Goal: Answer question/provide support

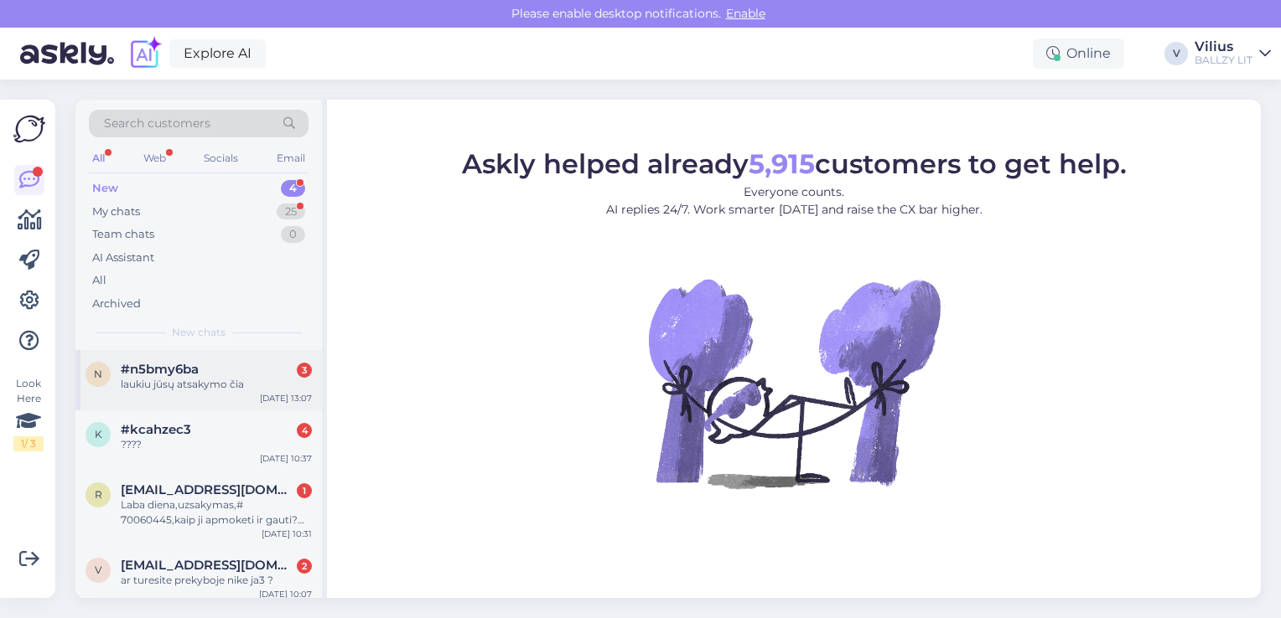
click at [198, 375] on span "#n5bmy6ba" at bounding box center [160, 369] width 78 height 15
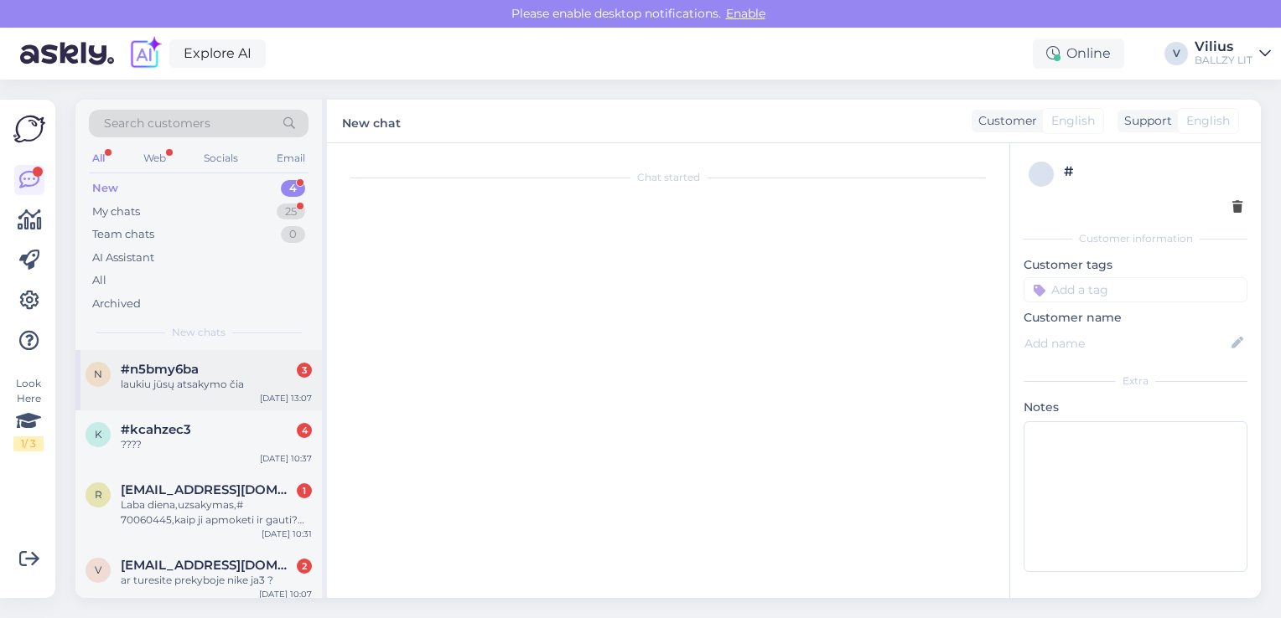
scroll to position [46, 0]
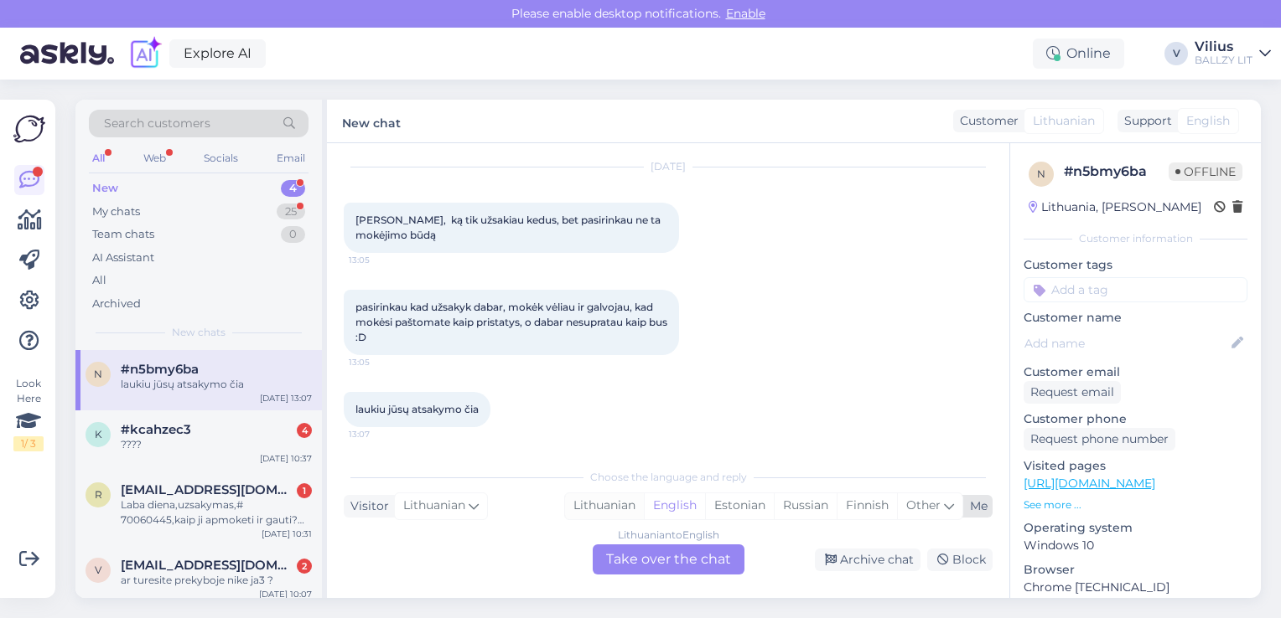
click at [608, 502] on div "Lithuanian" at bounding box center [604, 506] width 79 height 25
click at [654, 554] on div "Lithuanian to Lithuanian Take over the chat" at bounding box center [669, 560] width 152 height 30
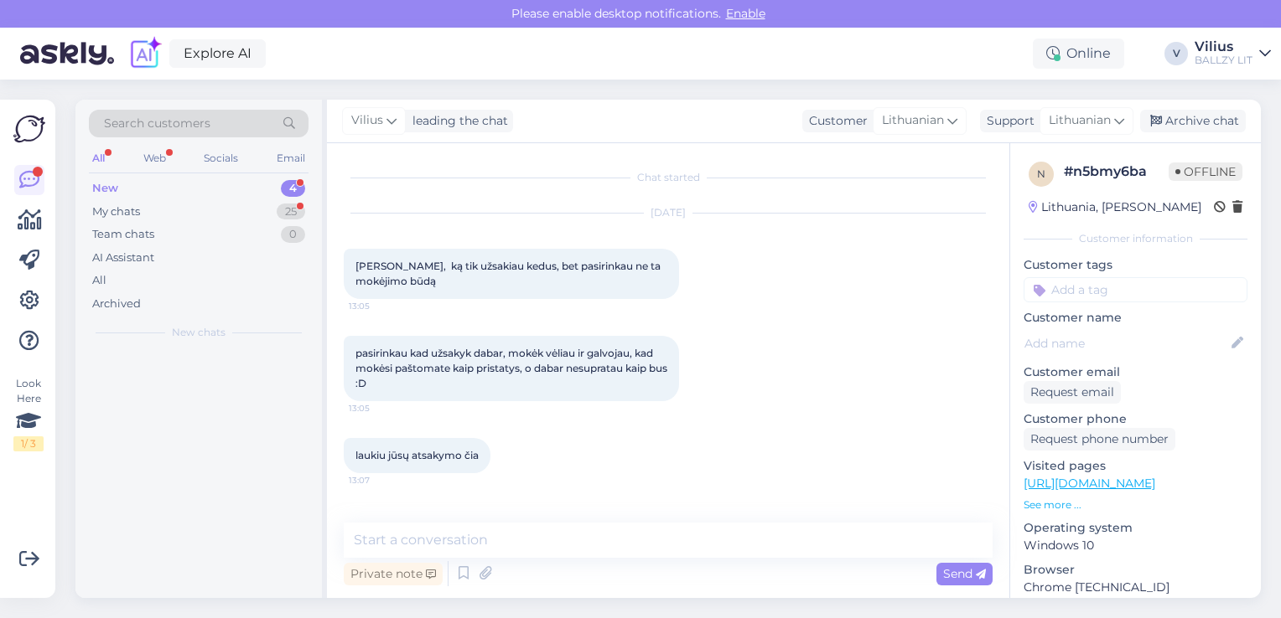
scroll to position [0, 0]
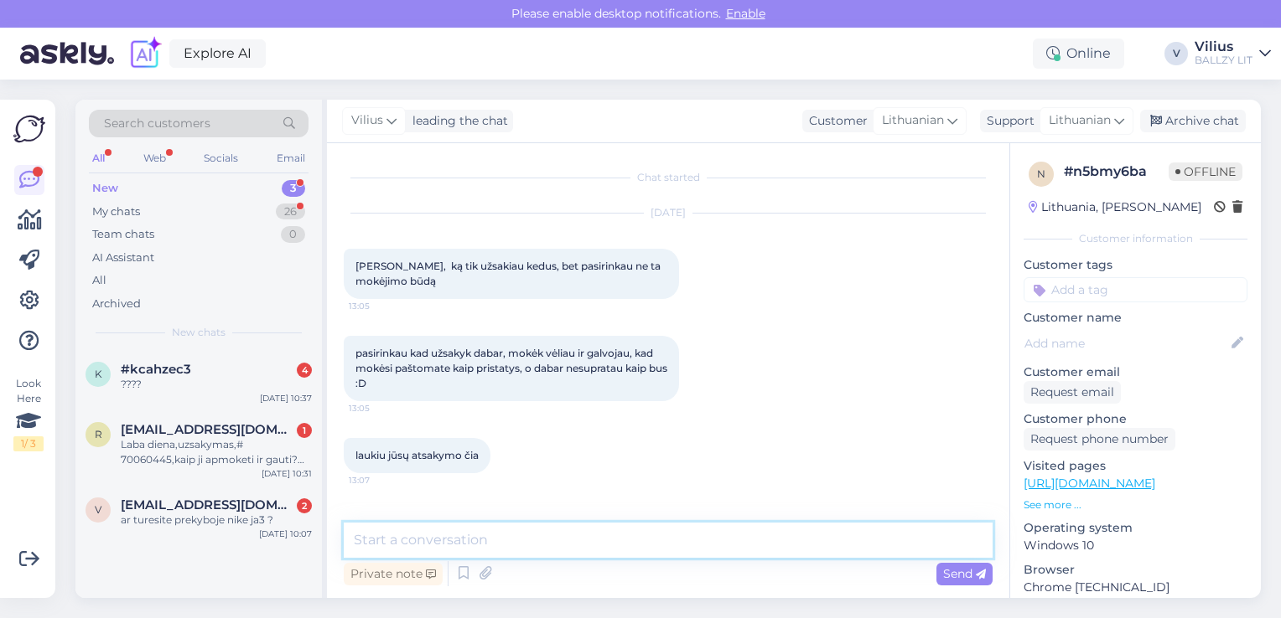
click at [618, 543] on textarea at bounding box center [668, 540] width 649 height 35
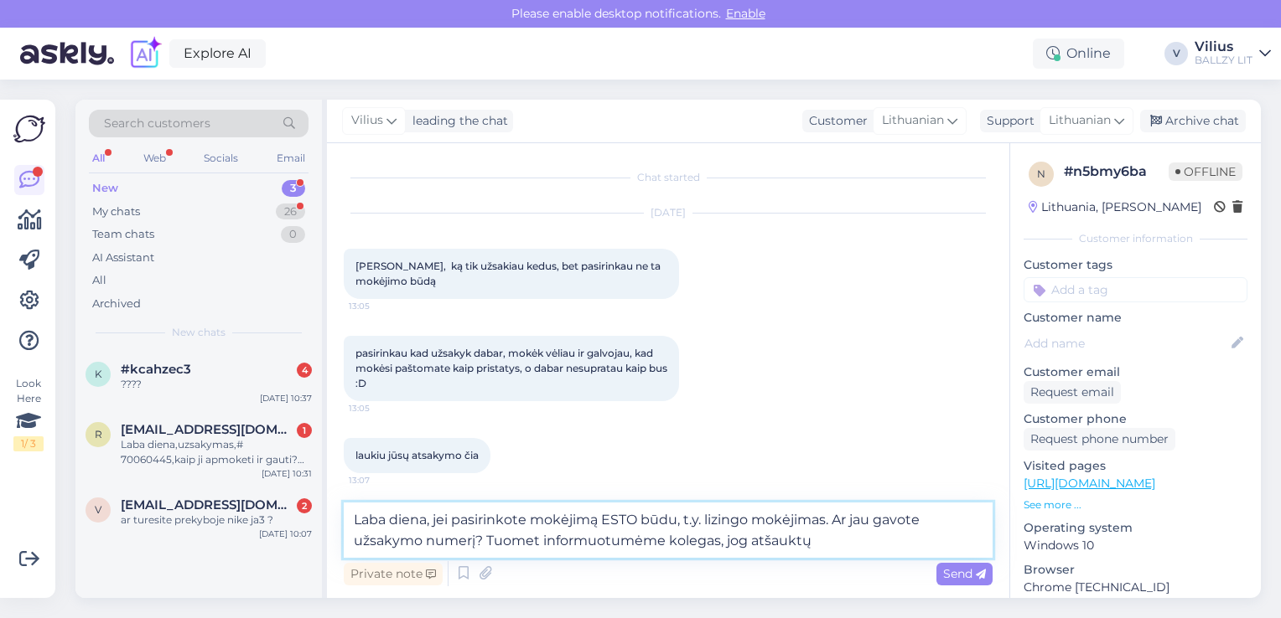
type textarea "Laba diena, jei pasirinkote mokėjimą ESTO būdu, t.y. lizingo mokėjimas. Ar jau …"
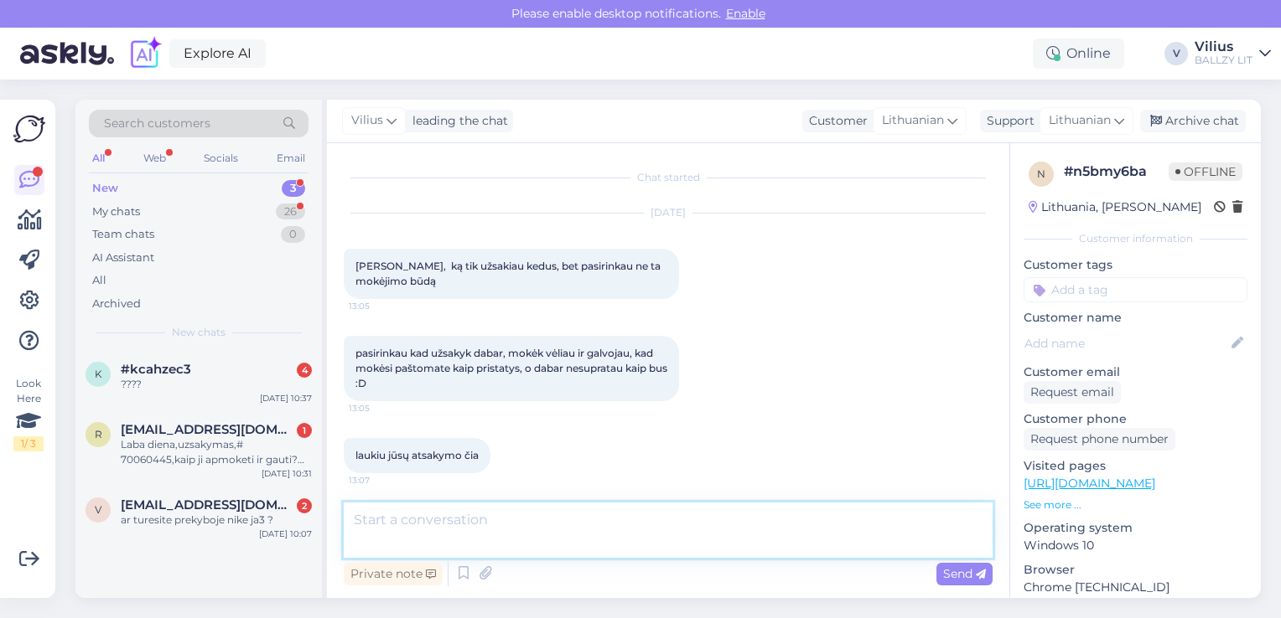
scroll to position [86, 0]
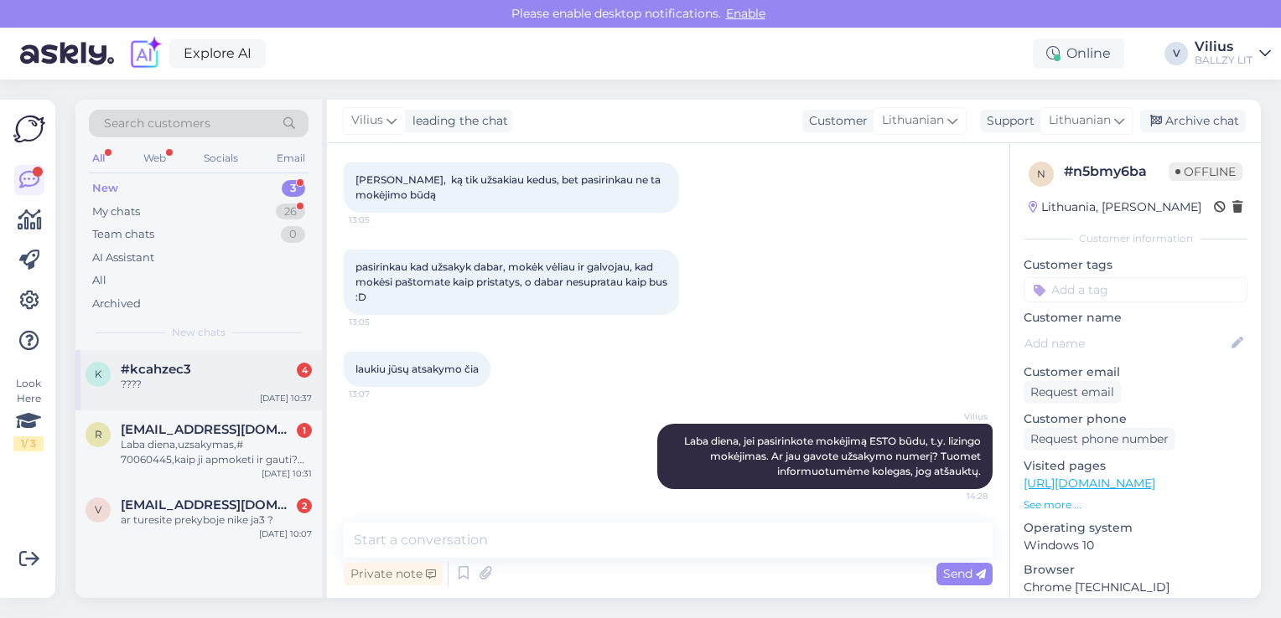
click at [173, 386] on div "????" at bounding box center [216, 384] width 191 height 15
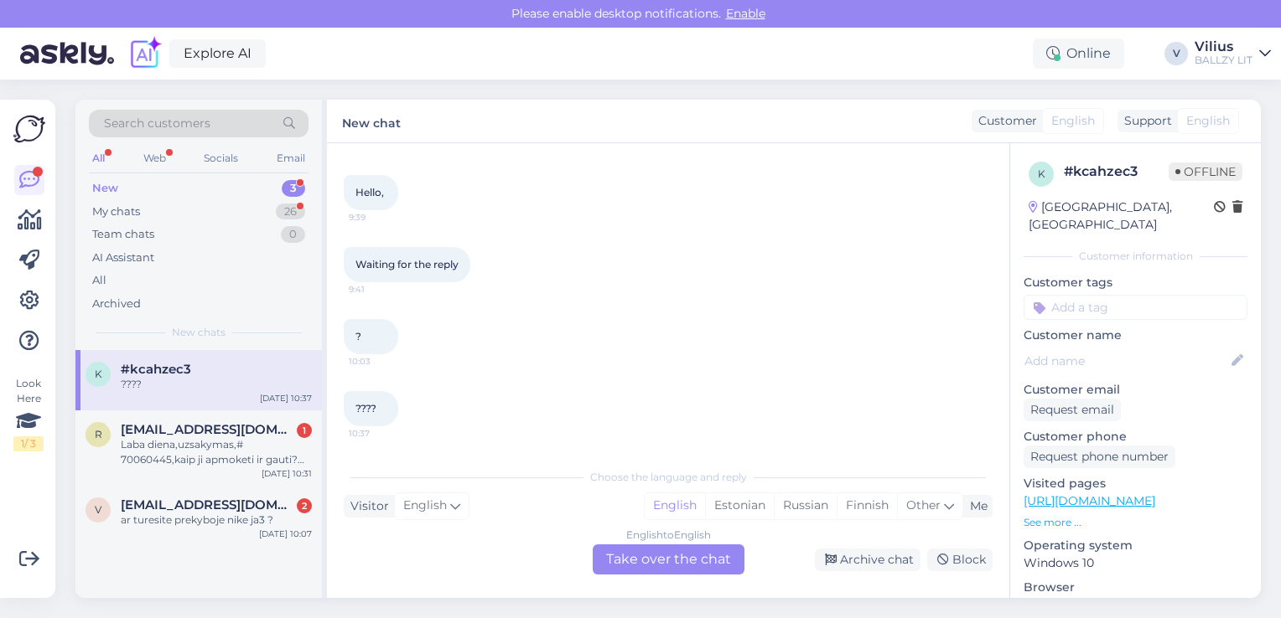
scroll to position [73, 0]
click at [660, 546] on div "English to English Take over the chat" at bounding box center [669, 560] width 152 height 30
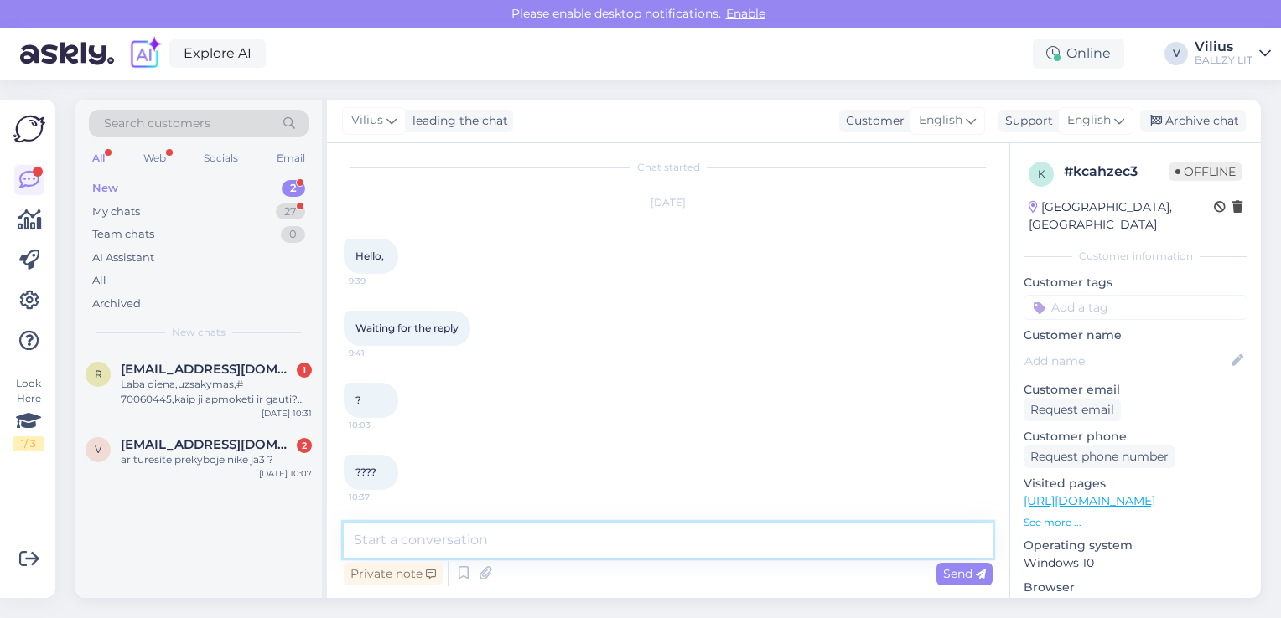
click at [607, 536] on textarea at bounding box center [668, 540] width 649 height 35
type textarea "Hello, how we can help you?"
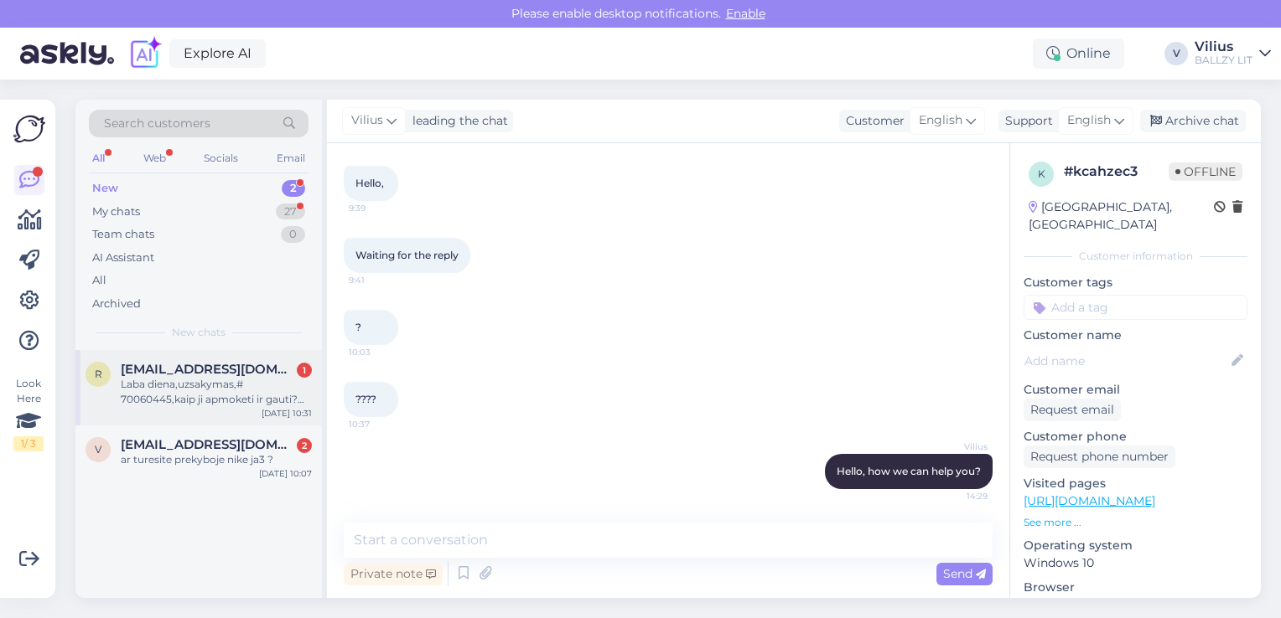
click at [193, 387] on div "Laba diena,uzsakymas,# 70060445,kaip ji apmoketi ir gauti?kodėl.ziurint I uzsak…" at bounding box center [216, 392] width 191 height 30
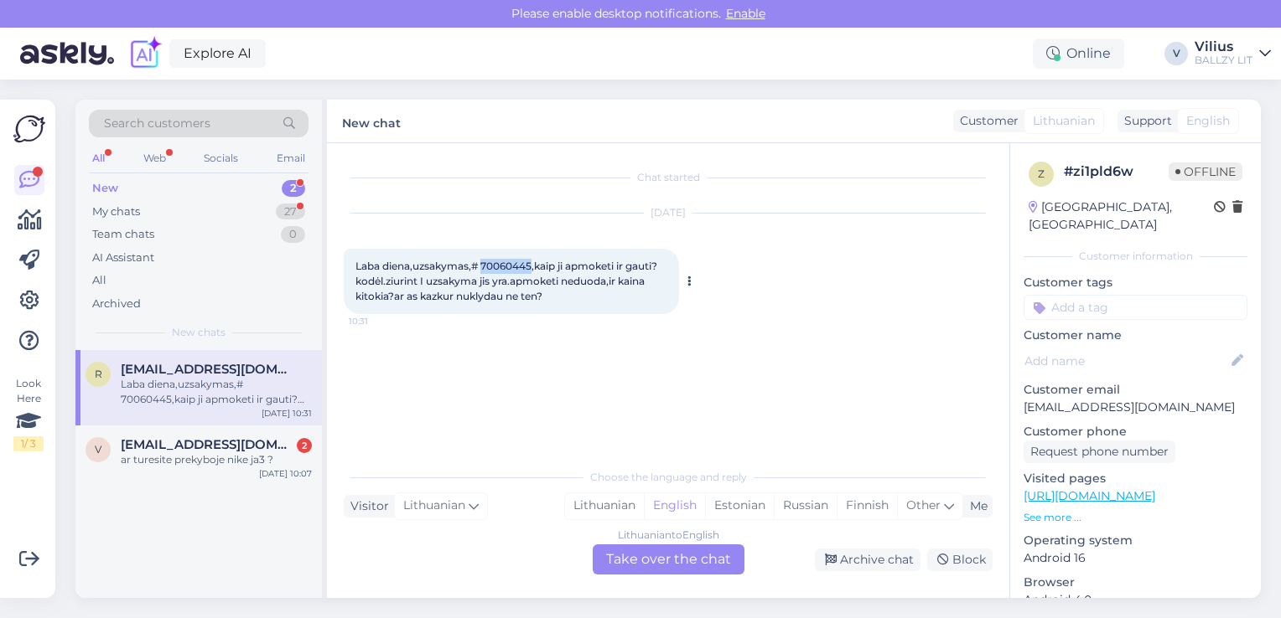
drag, startPoint x: 483, startPoint y: 263, endPoint x: 533, endPoint y: 267, distance: 50.4
click at [533, 267] on span "Laba diena,uzsakymas,# 70060445,kaip ji apmoketi ir gauti?kodėl.ziurint I uzsak…" at bounding box center [506, 281] width 302 height 43
copy span "70060445"
click at [603, 498] on div "Lithuanian" at bounding box center [604, 506] width 79 height 25
click at [635, 552] on div "Lithuanian to Lithuanian Take over the chat" at bounding box center [669, 560] width 152 height 30
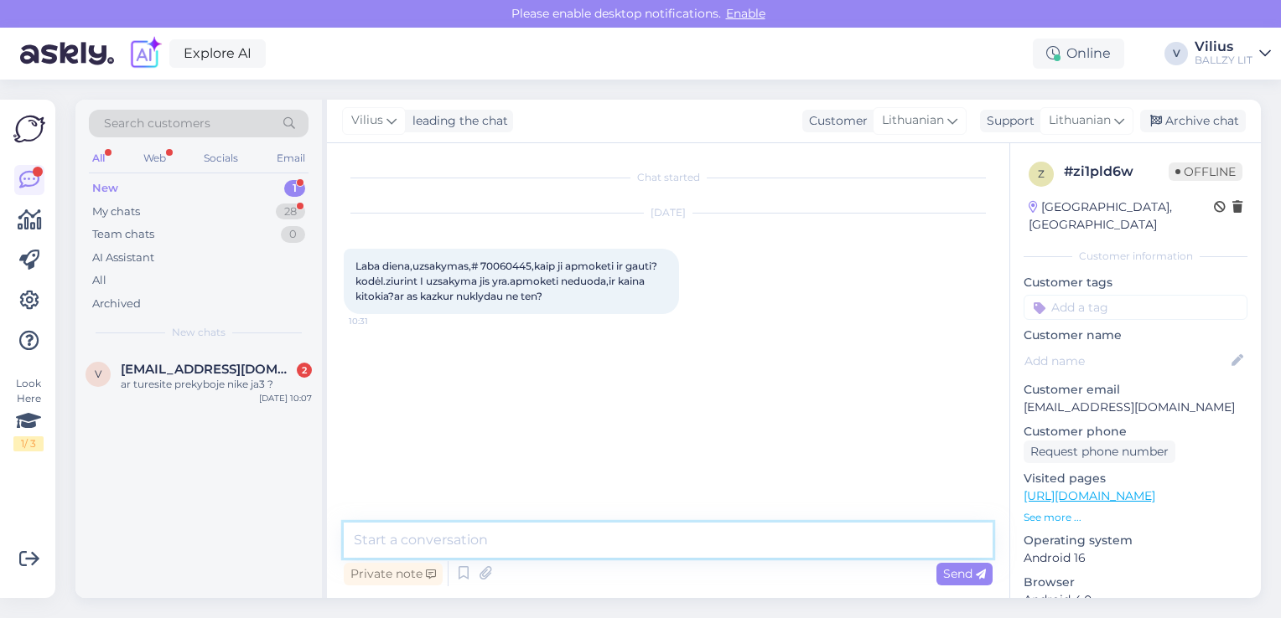
click at [593, 543] on textarea at bounding box center [668, 540] width 649 height 35
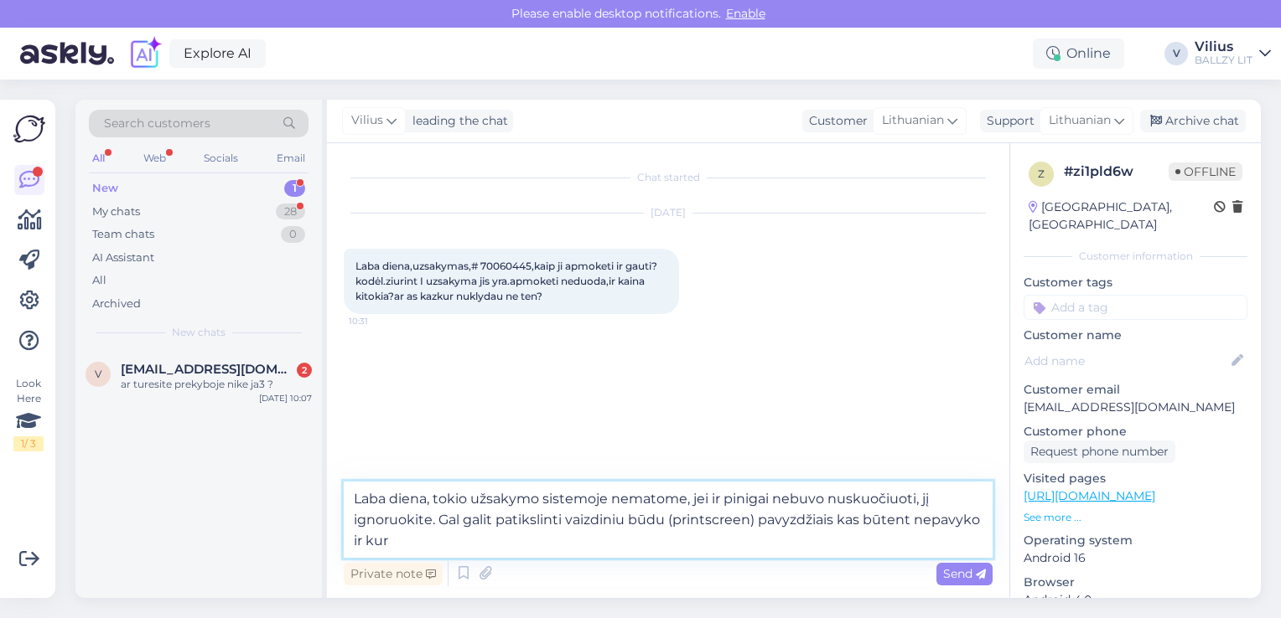
type textarea "Laba diena, tokio užsakymo sistemoje nematome, jei ir pinigai nebuvo nuskuočiuo…"
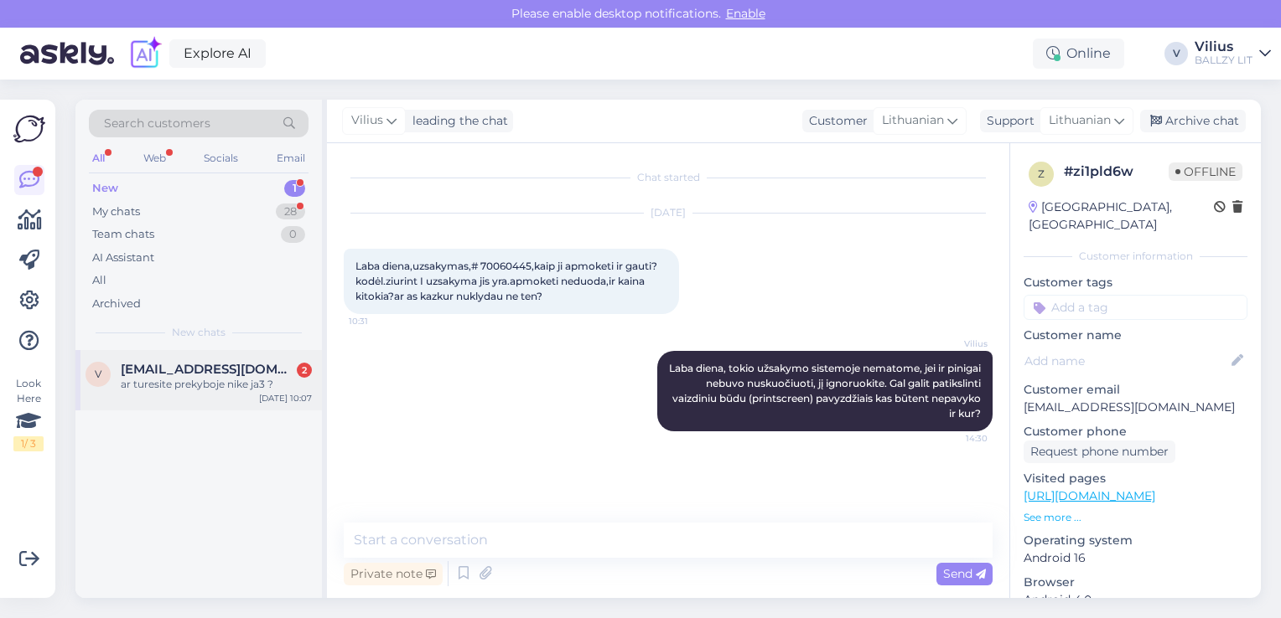
click at [183, 379] on div "ar turesite prekyboje nike ja3 ?" at bounding box center [216, 384] width 191 height 15
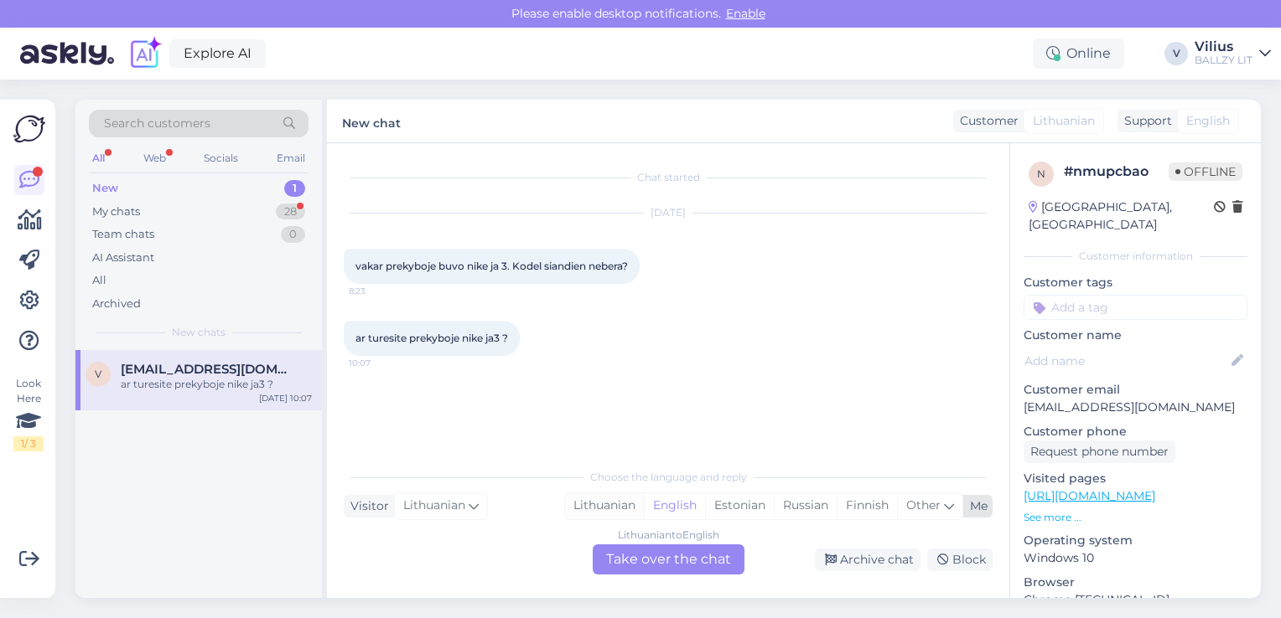
click at [613, 510] on div "Lithuanian" at bounding box center [604, 506] width 79 height 25
click at [644, 555] on div "Lithuanian to Lithuanian Take over the chat" at bounding box center [669, 560] width 152 height 30
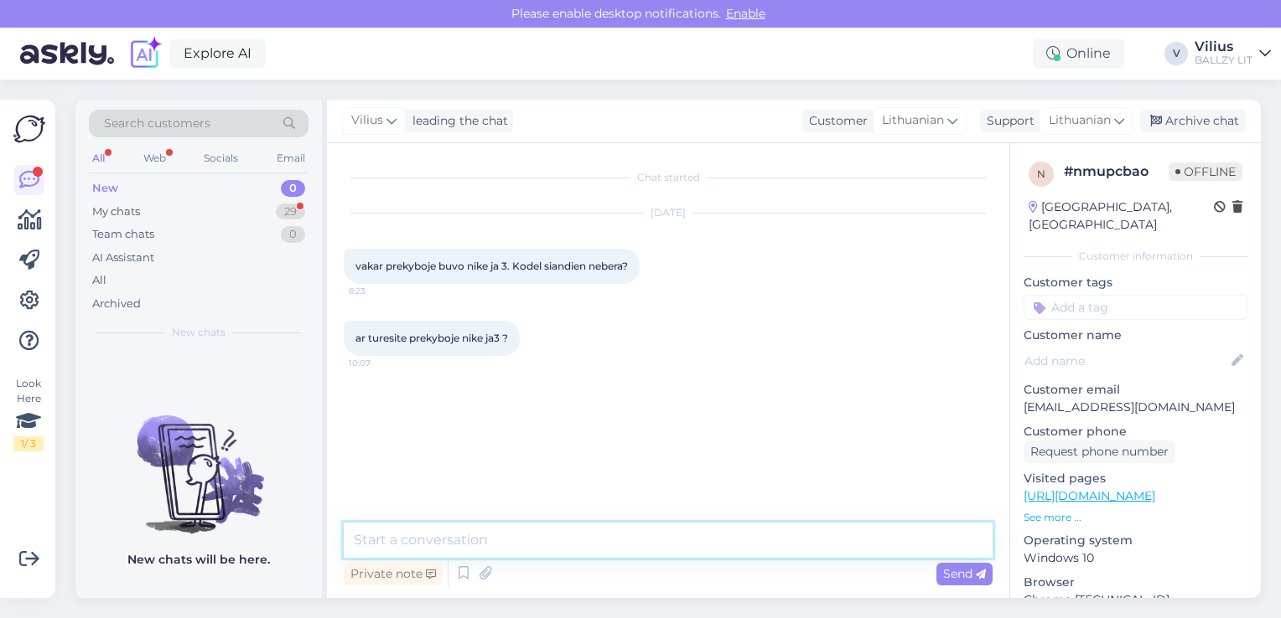
click at [511, 536] on textarea at bounding box center [668, 540] width 649 height 35
type textarea "Laba diena, prekė buvo išpirkta, galbūt šiandien dar bus papildymas."
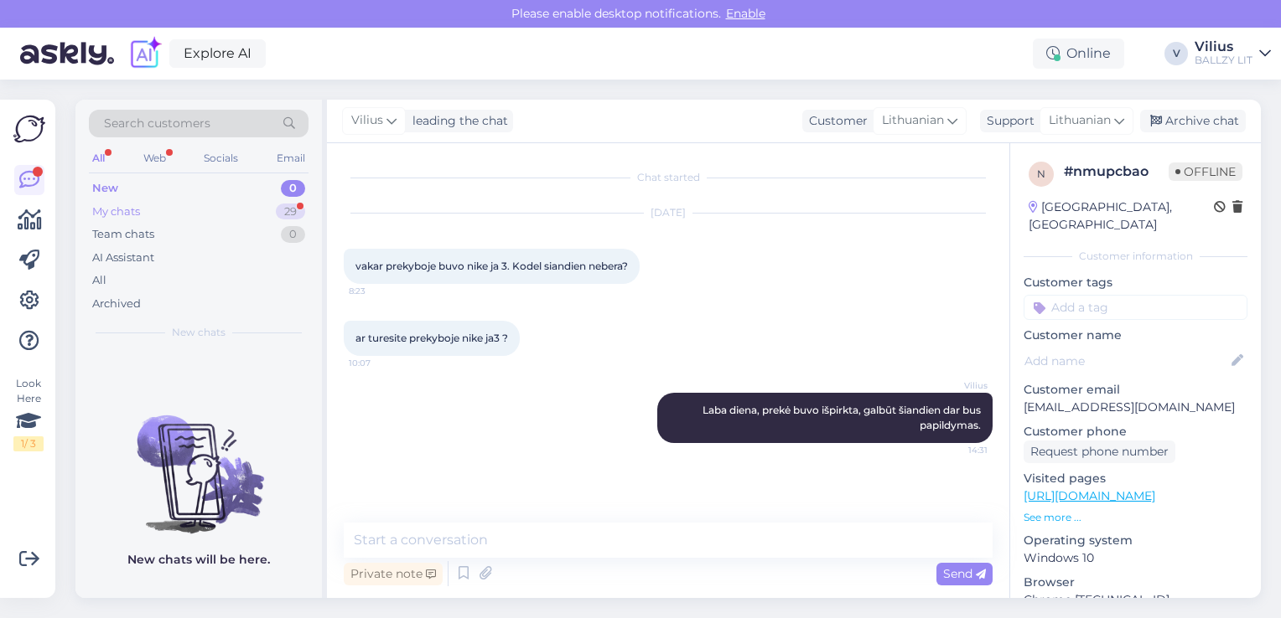
click at [140, 208] on div "My chats" at bounding box center [116, 212] width 48 height 17
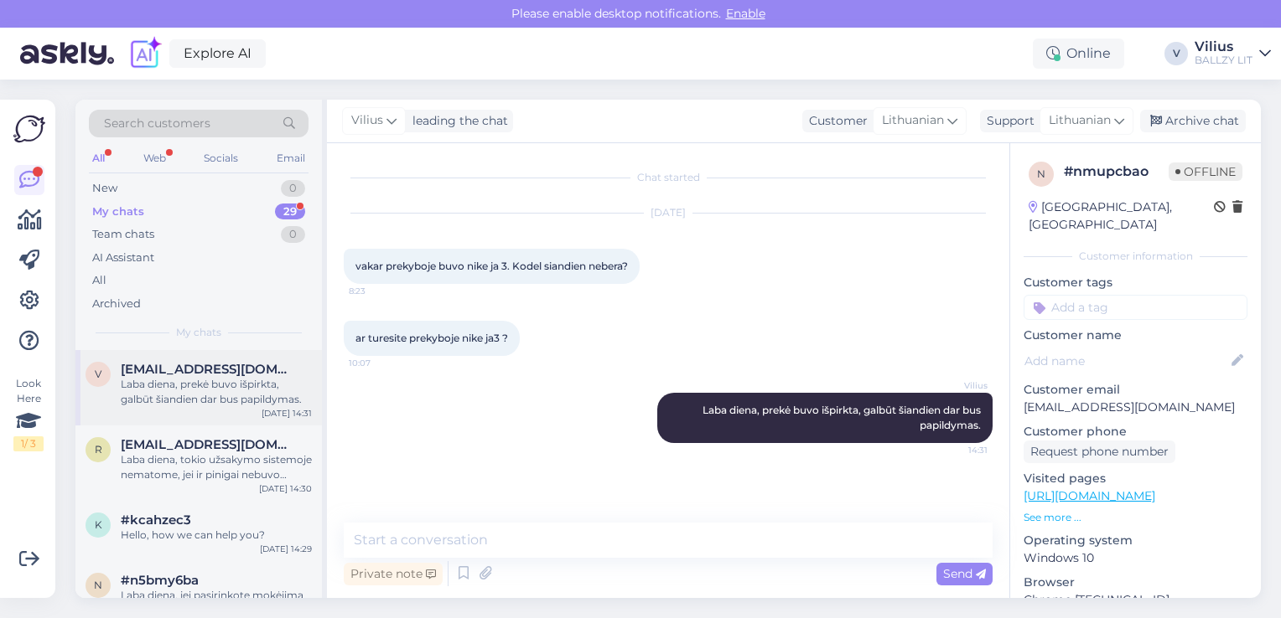
click at [225, 401] on div "Laba diena, prekė buvo išpirkta, galbūt šiandien dar bus papildymas." at bounding box center [216, 392] width 191 height 30
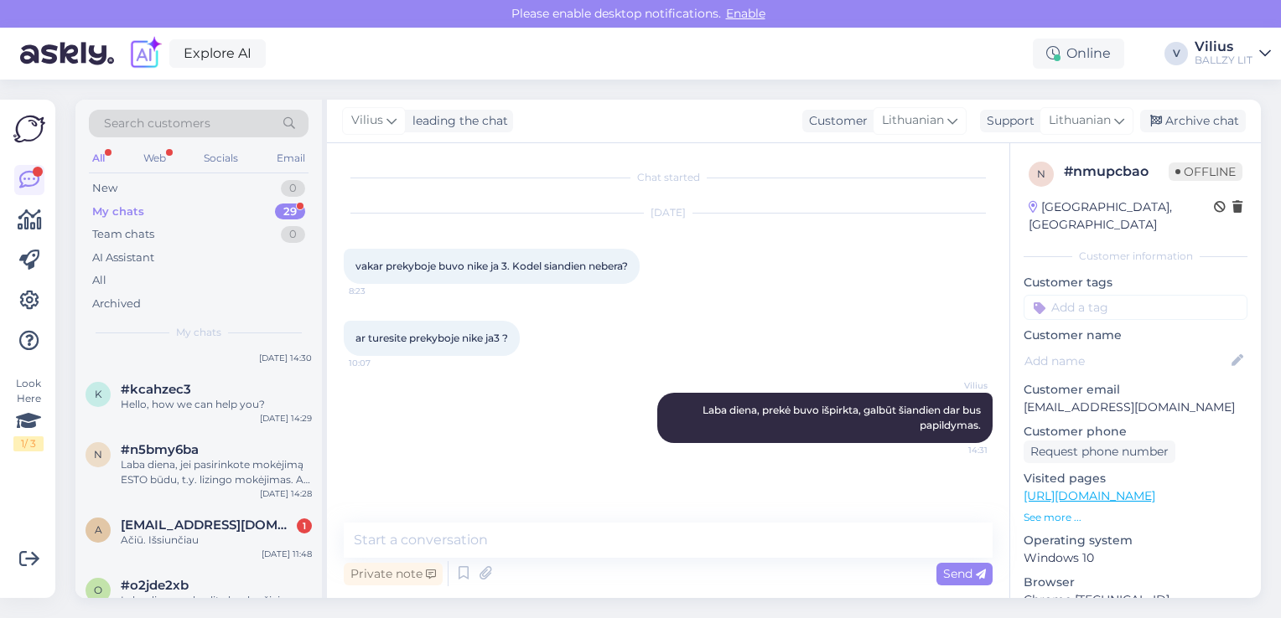
scroll to position [134, 0]
click at [232, 541] on div "Ačiū. Išsiunčiau" at bounding box center [216, 537] width 191 height 15
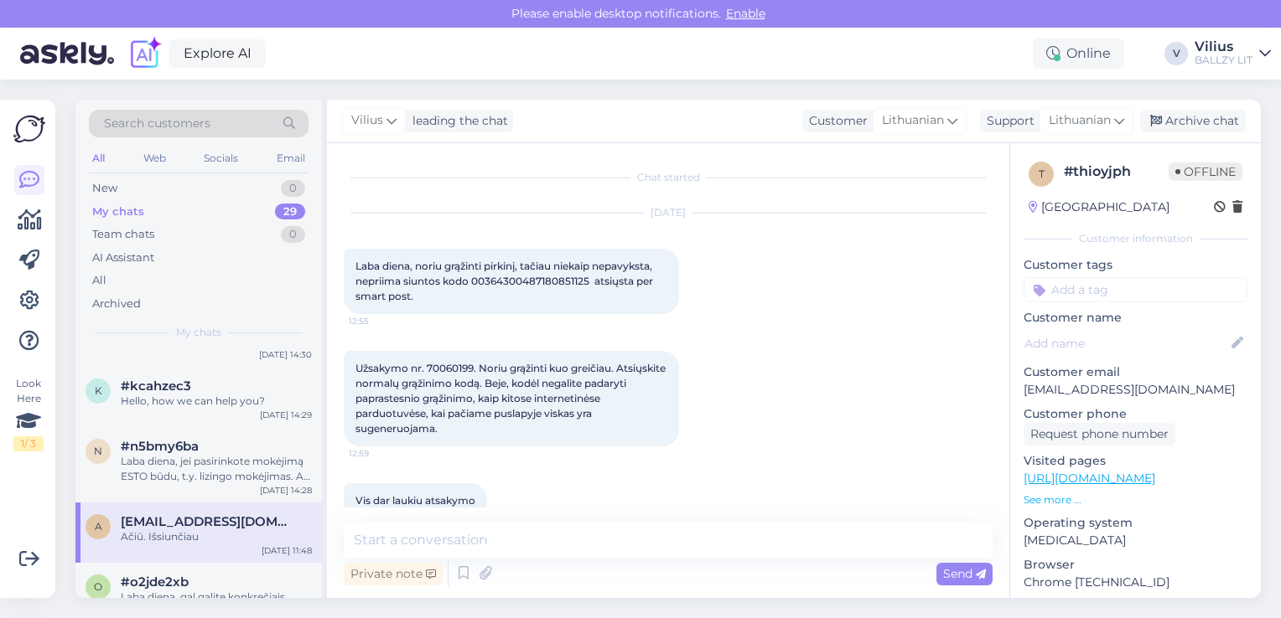
scroll to position [496, 0]
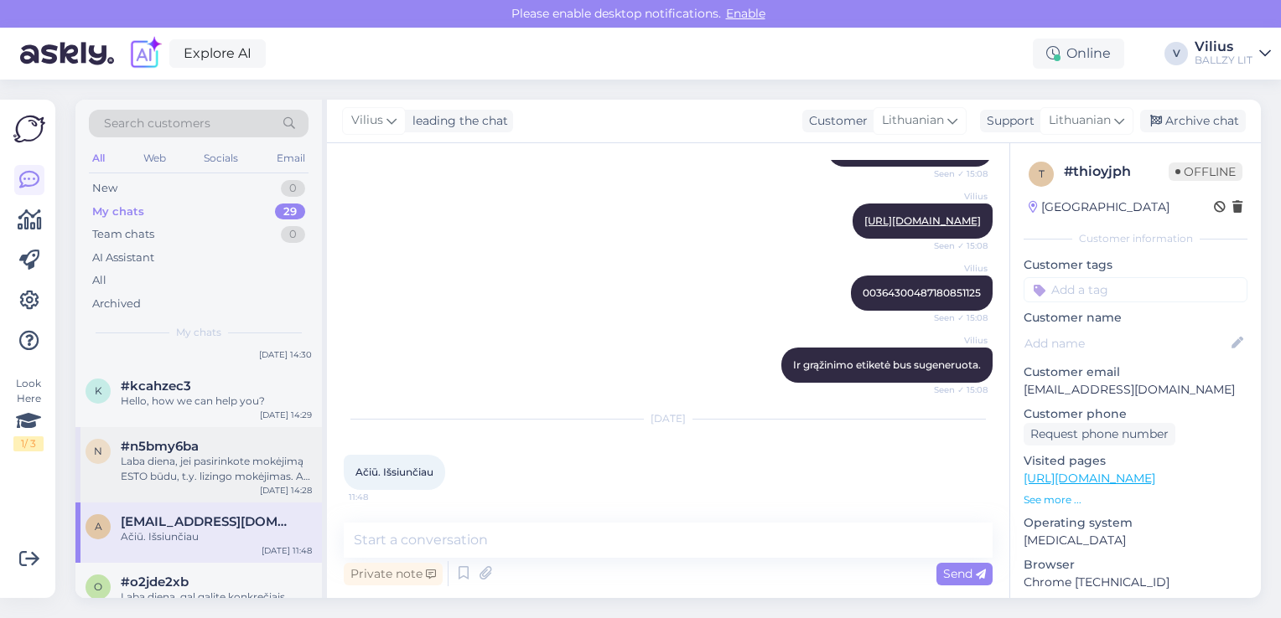
click at [203, 489] on div "n #n5bmy6ba Laba diena, jei pasirinkote mokėjimą ESTO būdu, t.y. lizingo mokėji…" at bounding box center [198, 464] width 246 height 75
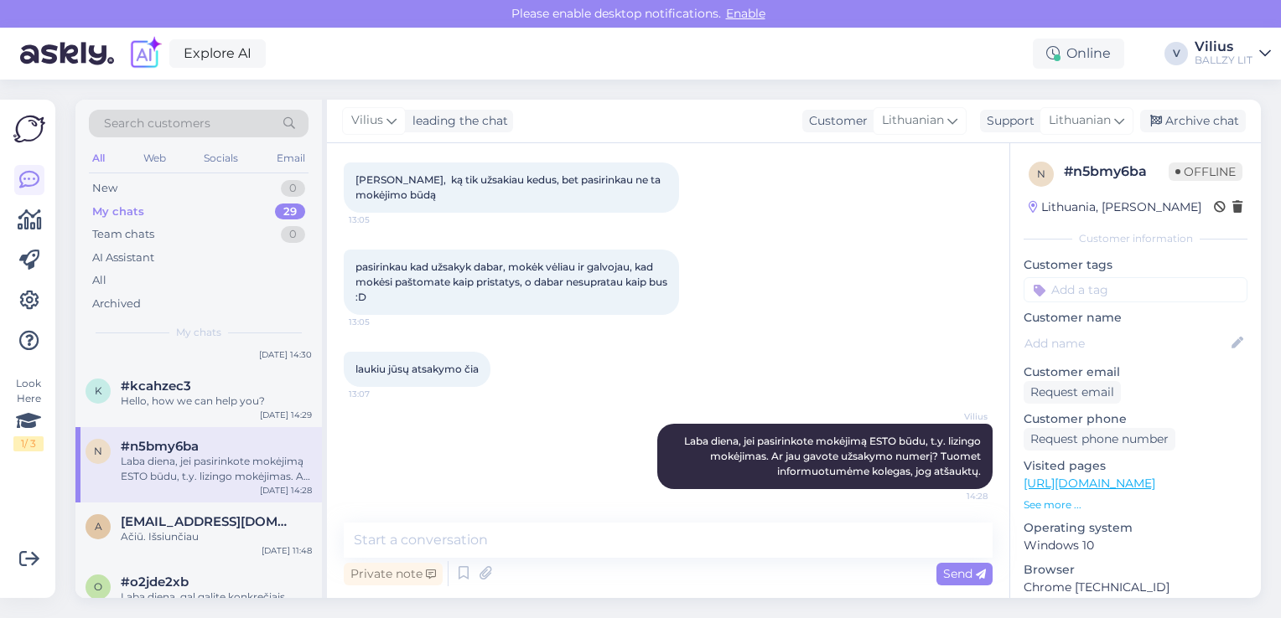
scroll to position [86, 0]
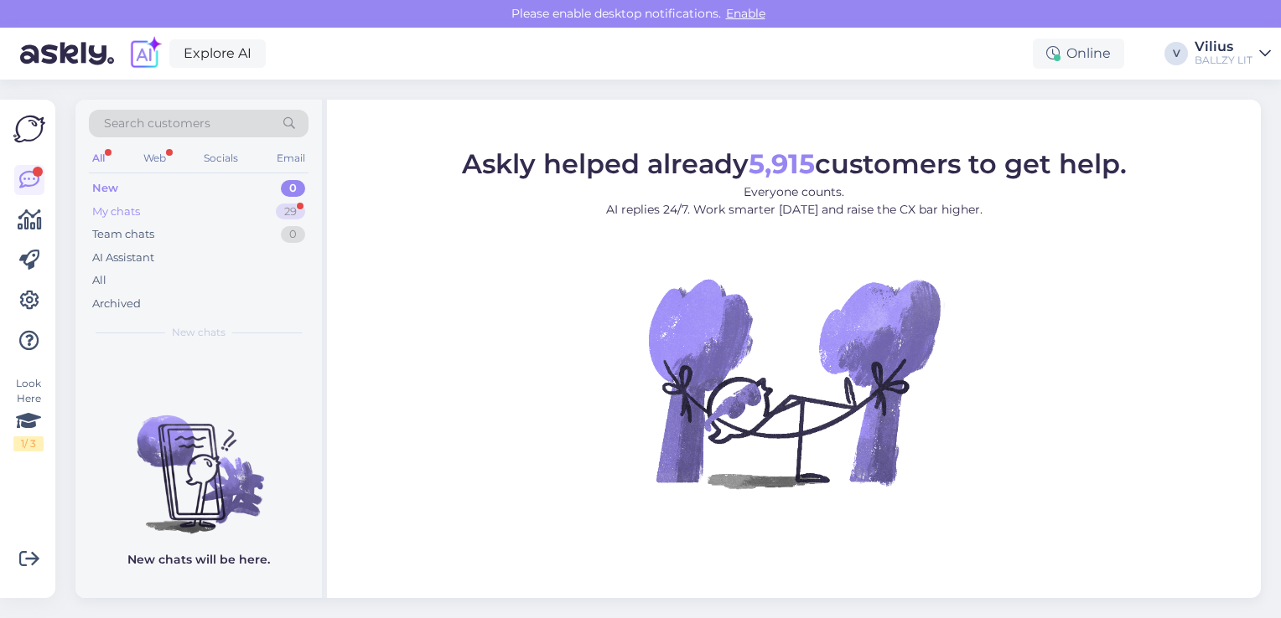
click at [150, 211] on div "My chats 29" at bounding box center [199, 211] width 220 height 23
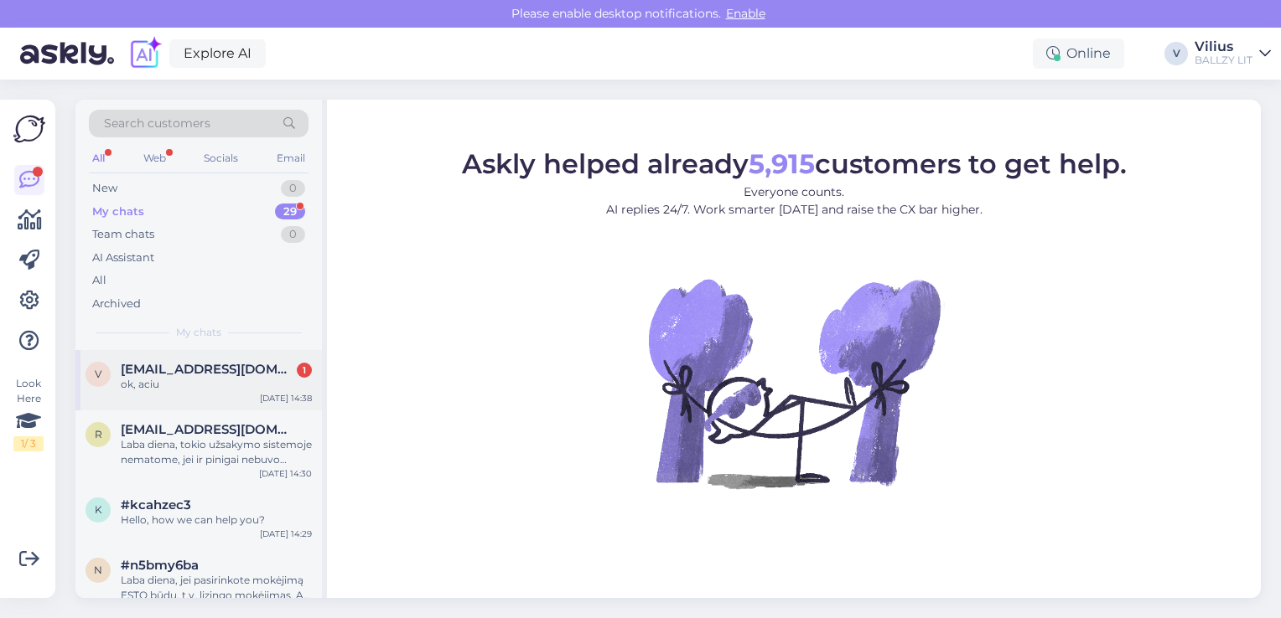
click at [195, 390] on div "ok, aciu" at bounding box center [216, 384] width 191 height 15
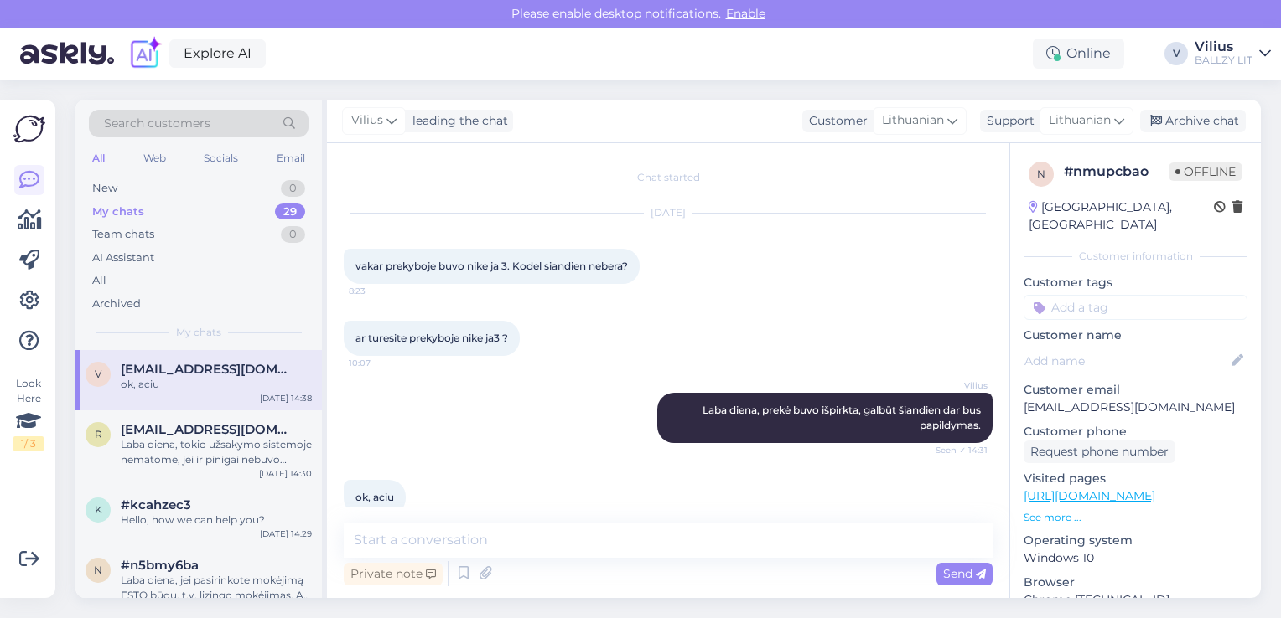
scroll to position [26, 0]
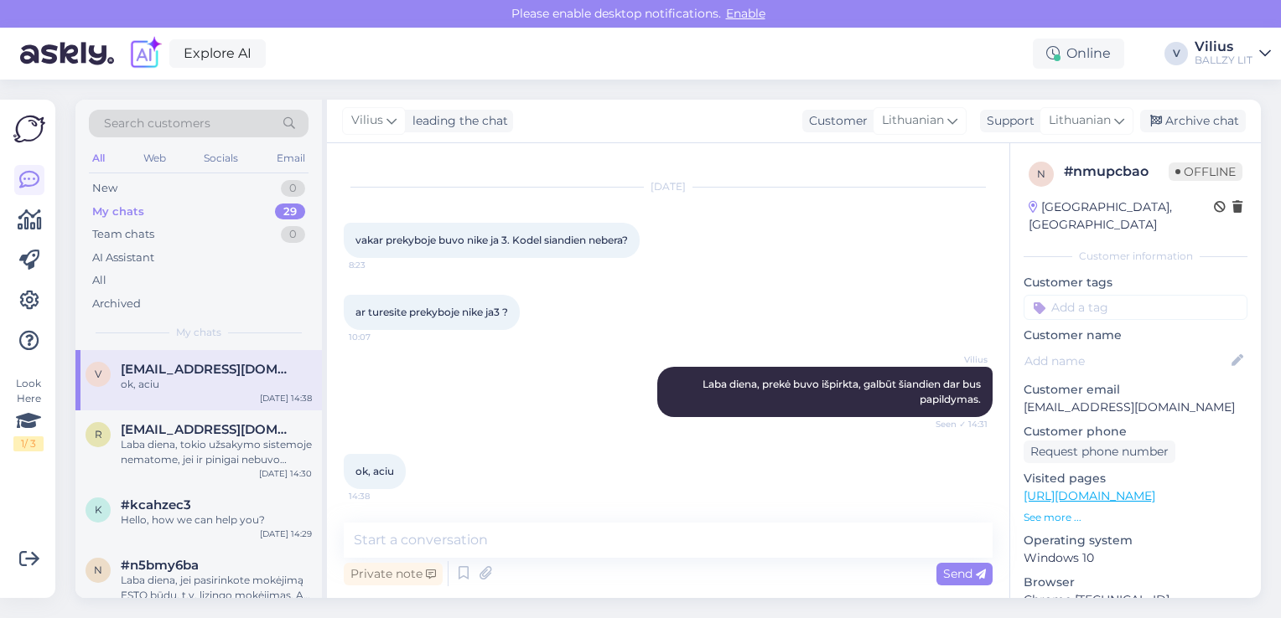
drag, startPoint x: 1025, startPoint y: 389, endPoint x: 1209, endPoint y: 396, distance: 184.5
click at [1209, 399] on p "[EMAIL_ADDRESS][DOMAIN_NAME]" at bounding box center [1135, 408] width 224 height 18
copy p "[EMAIL_ADDRESS][DOMAIN_NAME]"
